Goal: Information Seeking & Learning: Learn about a topic

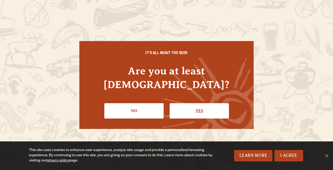
click at [191, 103] on link "Yes" at bounding box center [199, 110] width 59 height 15
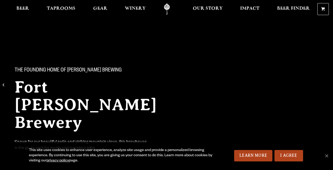
click at [291, 156] on link "I Agree" at bounding box center [288, 155] width 29 height 11
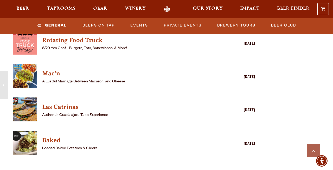
scroll to position [643, 0]
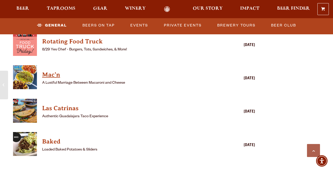
click at [50, 73] on h4 "Mac'n" at bounding box center [126, 75] width 169 height 8
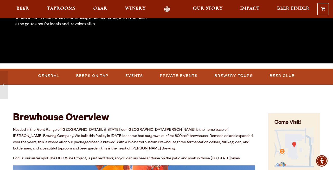
scroll to position [129, 0]
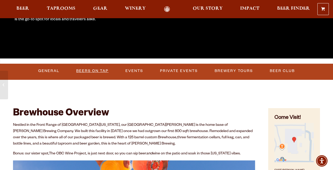
click at [100, 69] on link "Beers on Tap" at bounding box center [92, 71] width 36 height 12
click at [98, 72] on link "Beers on Tap" at bounding box center [95, 71] width 46 height 12
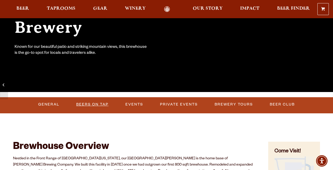
scroll to position [95, 0]
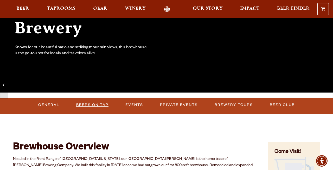
click at [103, 106] on link "Beers on Tap" at bounding box center [92, 105] width 36 height 12
click at [73, 8] on span "Taprooms" at bounding box center [61, 9] width 29 height 4
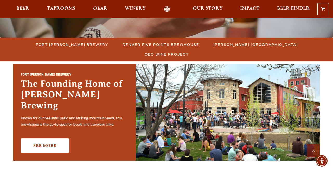
scroll to position [132, 0]
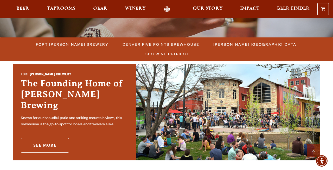
click at [46, 140] on link "See More" at bounding box center [45, 145] width 48 height 15
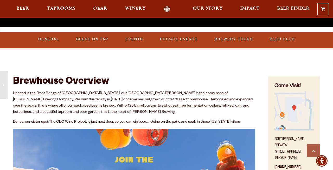
scroll to position [160, 0]
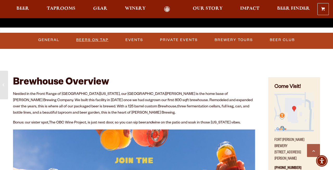
click at [85, 39] on link "Beers on Tap" at bounding box center [92, 40] width 36 height 12
click at [55, 40] on link "General" at bounding box center [47, 40] width 25 height 12
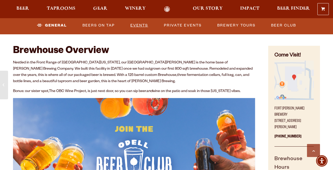
click at [135, 29] on link "Events" at bounding box center [139, 26] width 22 height 12
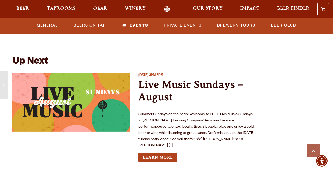
scroll to position [1114, 0]
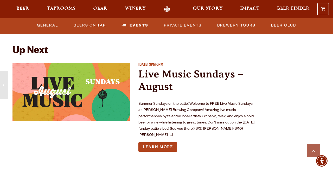
click at [98, 26] on link "Beers on Tap" at bounding box center [90, 26] width 36 height 12
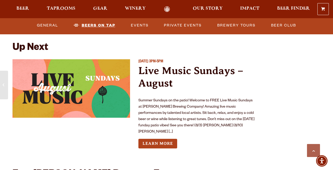
scroll to position [1117, 0]
